Goal: Information Seeking & Learning: Check status

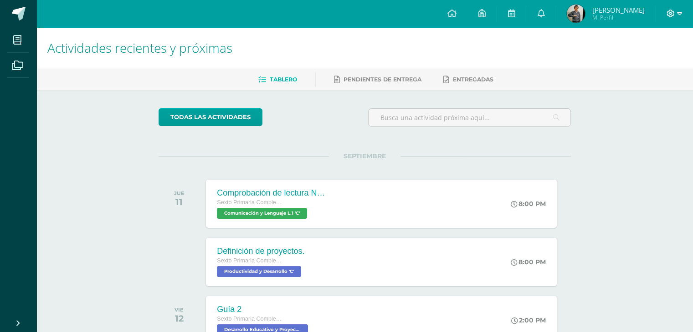
click at [668, 13] on icon at bounding box center [670, 14] width 8 height 8
click at [635, 59] on span "Cerrar sesión" at bounding box center [649, 61] width 41 height 9
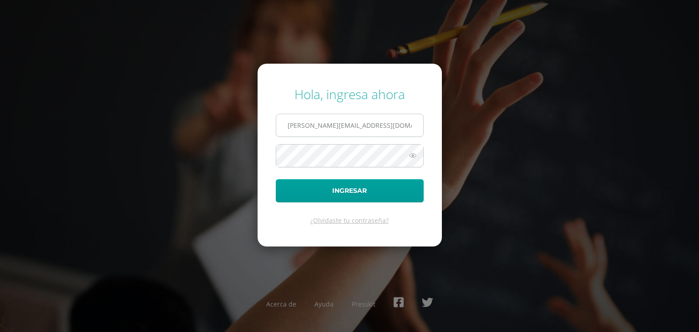
click at [396, 126] on input "e.aquino.2adb@gmail.com" at bounding box center [349, 125] width 147 height 22
type input "daquinodb24@gmail.com"
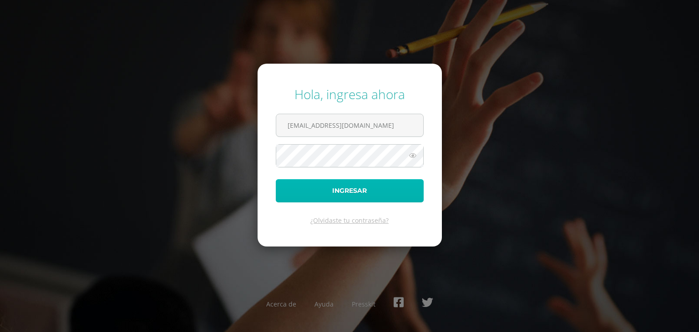
click at [366, 193] on button "Ingresar" at bounding box center [350, 190] width 148 height 23
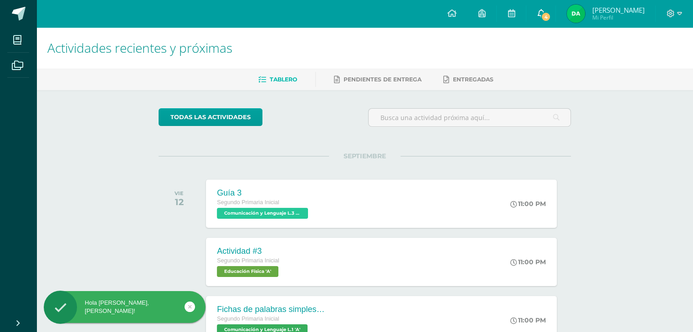
click at [542, 12] on icon at bounding box center [540, 13] width 7 height 8
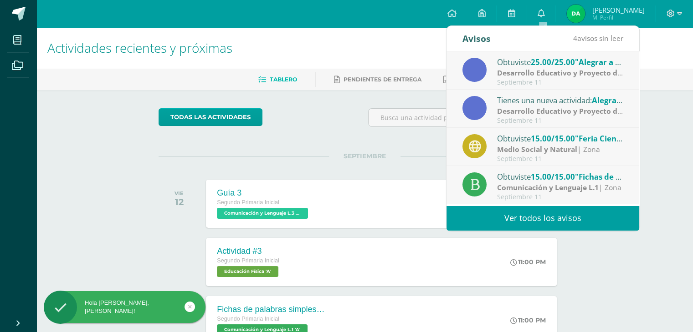
click at [522, 217] on link "Ver todos los avisos" at bounding box center [542, 218] width 193 height 25
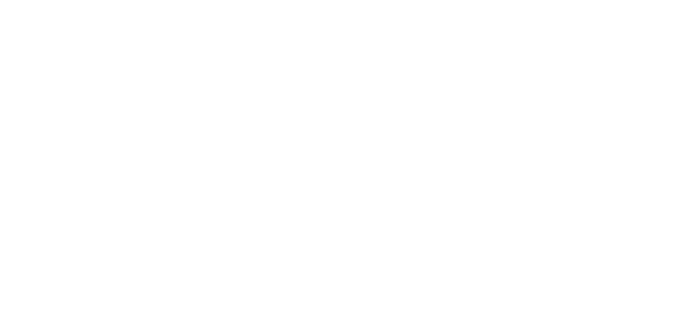
click at [0, 218] on html "Mis cursos Archivos Cerrar panel Comunicación y Lenguaje L.1 Segundo Primaria I…" at bounding box center [0, 199] width 0 height 398
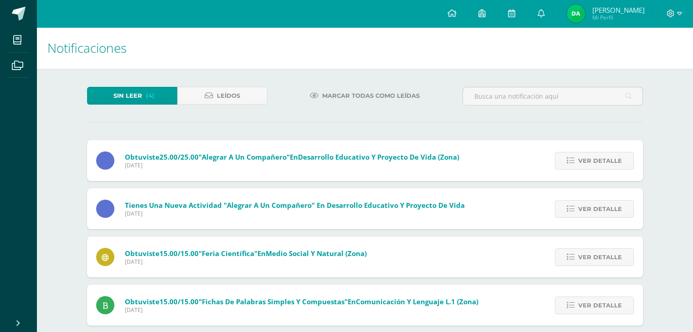
scroll to position [12, 0]
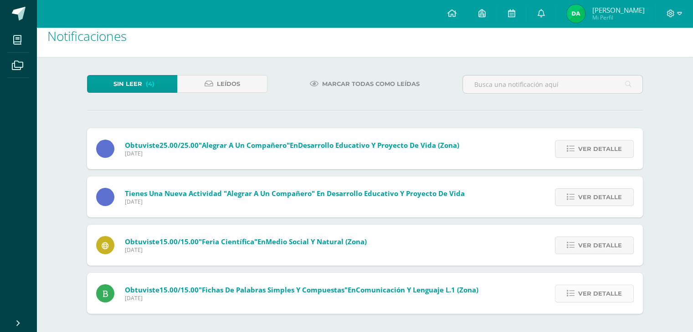
click at [589, 295] on span "Ver detalle" at bounding box center [600, 293] width 44 height 17
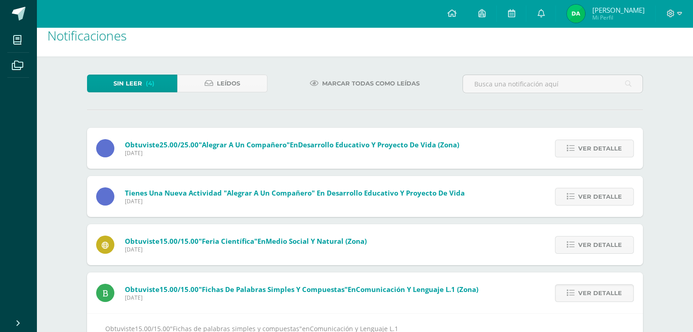
scroll to position [42, 0]
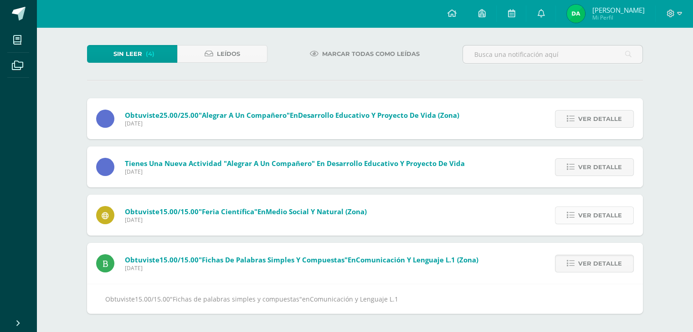
click at [591, 217] on span "Ver detalle" at bounding box center [600, 215] width 44 height 17
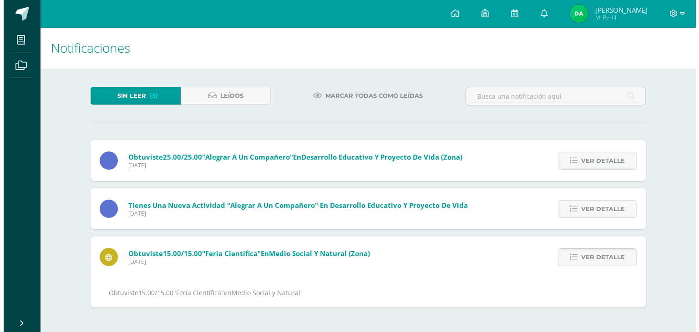
scroll to position [0, 0]
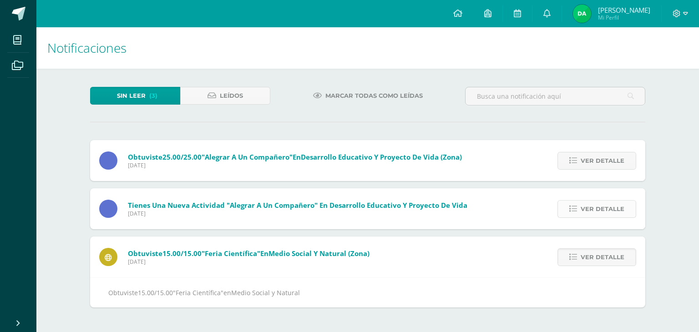
click at [588, 208] on span "Ver detalle" at bounding box center [603, 209] width 44 height 17
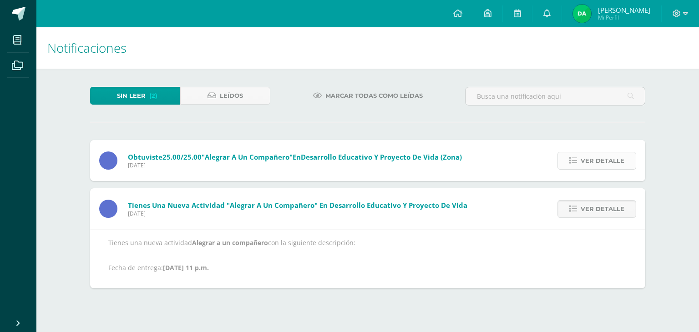
click at [600, 166] on span "Ver detalle" at bounding box center [603, 161] width 44 height 17
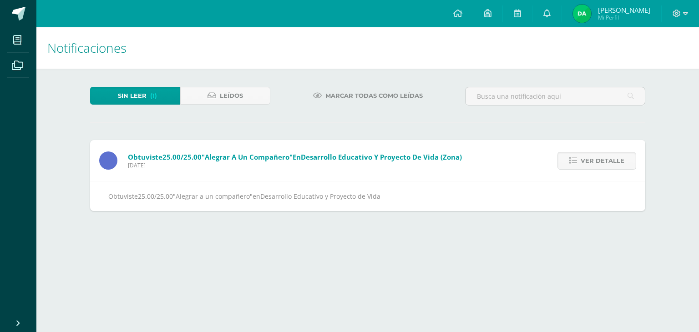
click at [603, 10] on span "Diego Fernando" at bounding box center [624, 9] width 52 height 9
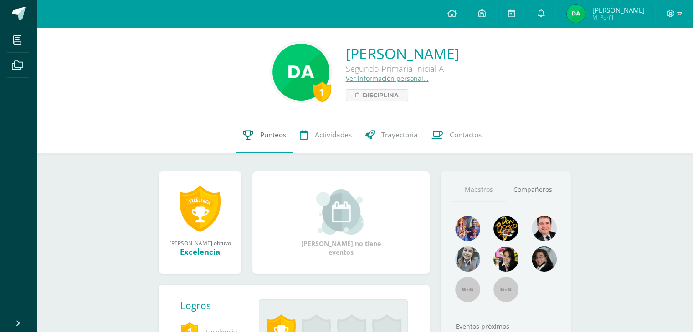
click at [260, 132] on span "Punteos" at bounding box center [273, 135] width 26 height 10
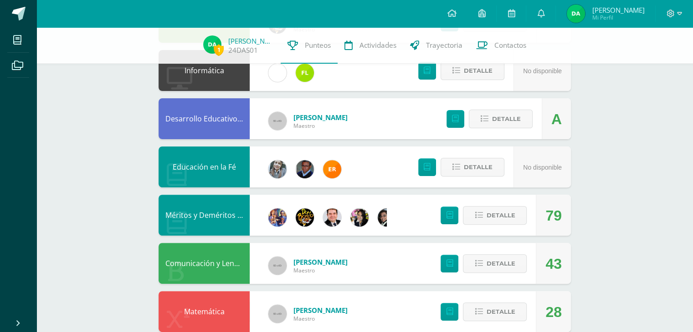
scroll to position [287, 0]
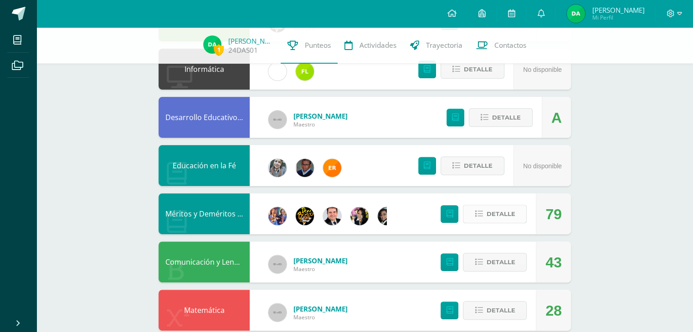
click at [506, 217] on span "Detalle" at bounding box center [500, 214] width 29 height 17
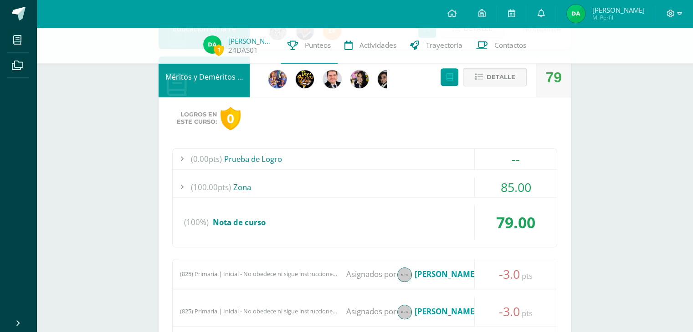
scroll to position [424, 0]
click at [182, 184] on div at bounding box center [182, 187] width 18 height 20
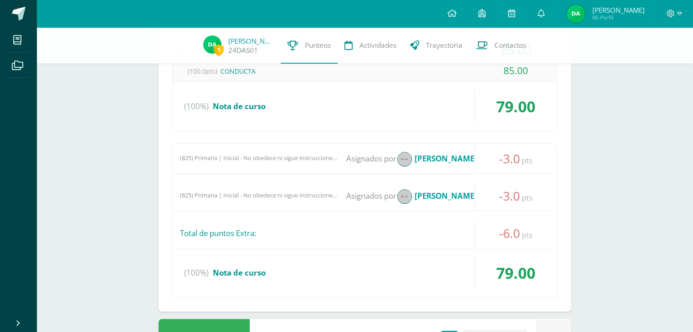
scroll to position [563, 0]
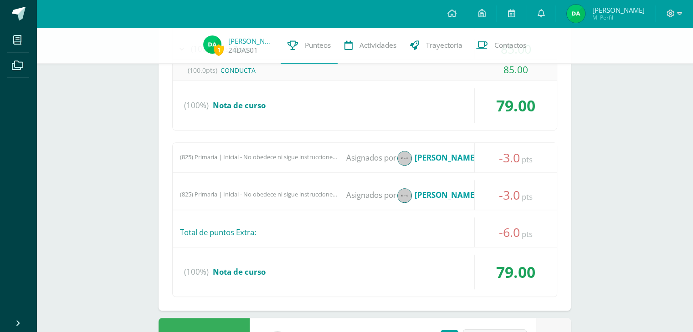
click at [408, 196] on img at bounding box center [404, 196] width 14 height 14
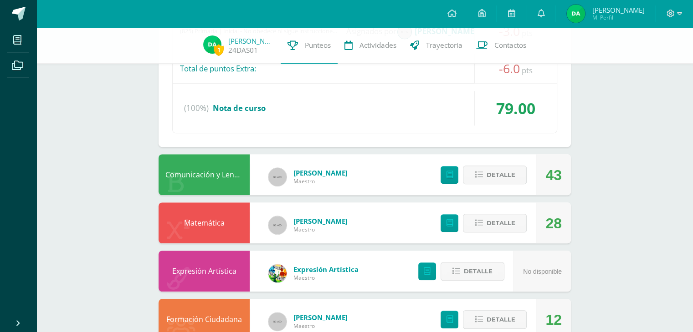
scroll to position [730, 0]
